Goal: Information Seeking & Learning: Learn about a topic

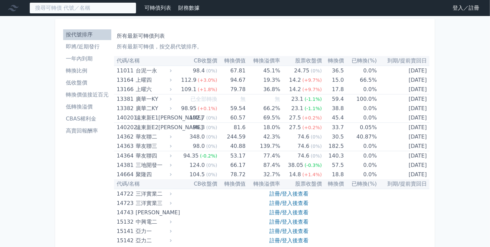
click at [82, 9] on input at bounding box center [82, 7] width 107 height 11
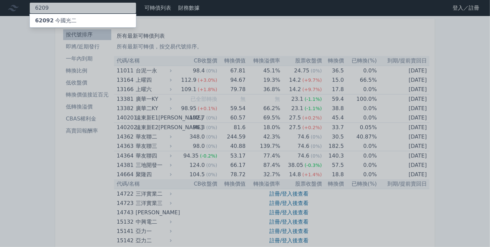
type input "6209"
click at [60, 20] on div "62092 今國光二" at bounding box center [55, 21] width 41 height 8
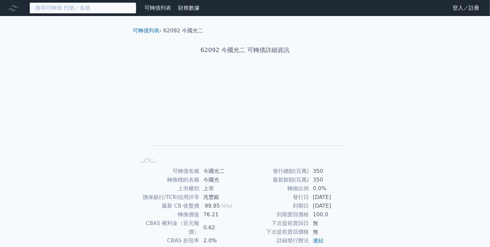
click at [47, 11] on input at bounding box center [82, 7] width 107 height 11
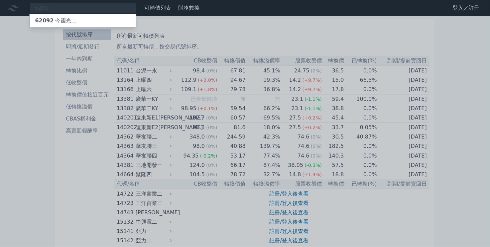
click at [78, 56] on div at bounding box center [245, 123] width 490 height 247
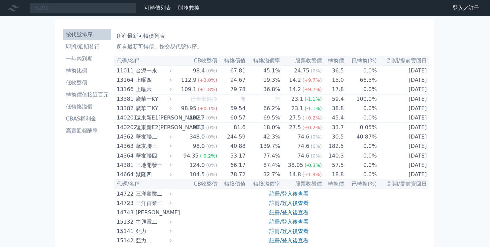
click at [78, 56] on li "一年內到期" at bounding box center [87, 59] width 48 height 8
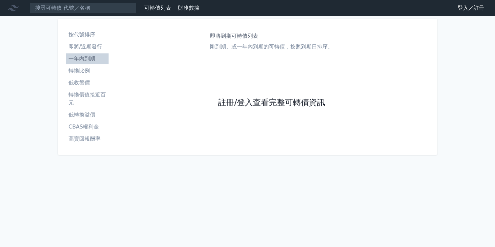
click at [276, 105] on link "註冊/登入查看完整可轉債資訊" at bounding box center [271, 103] width 107 height 11
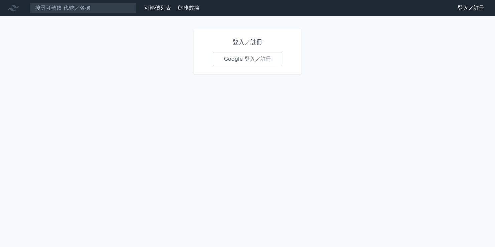
click at [250, 59] on link "Google 登入／註冊" at bounding box center [248, 59] width 70 height 14
click at [256, 62] on link "Google 登入／註冊" at bounding box center [248, 59] width 70 height 14
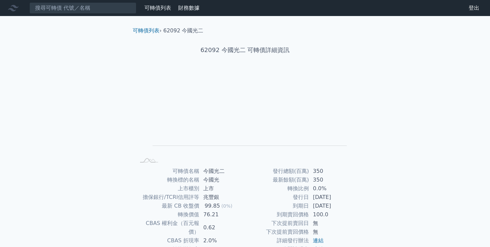
click at [239, 60] on div "62092 今國光二 可轉債詳細資訊" at bounding box center [244, 50] width 235 height 31
click at [57, 7] on input at bounding box center [82, 7] width 107 height 11
click at [144, 29] on link "可轉債列表" at bounding box center [146, 30] width 27 height 6
